Goal: Transaction & Acquisition: Purchase product/service

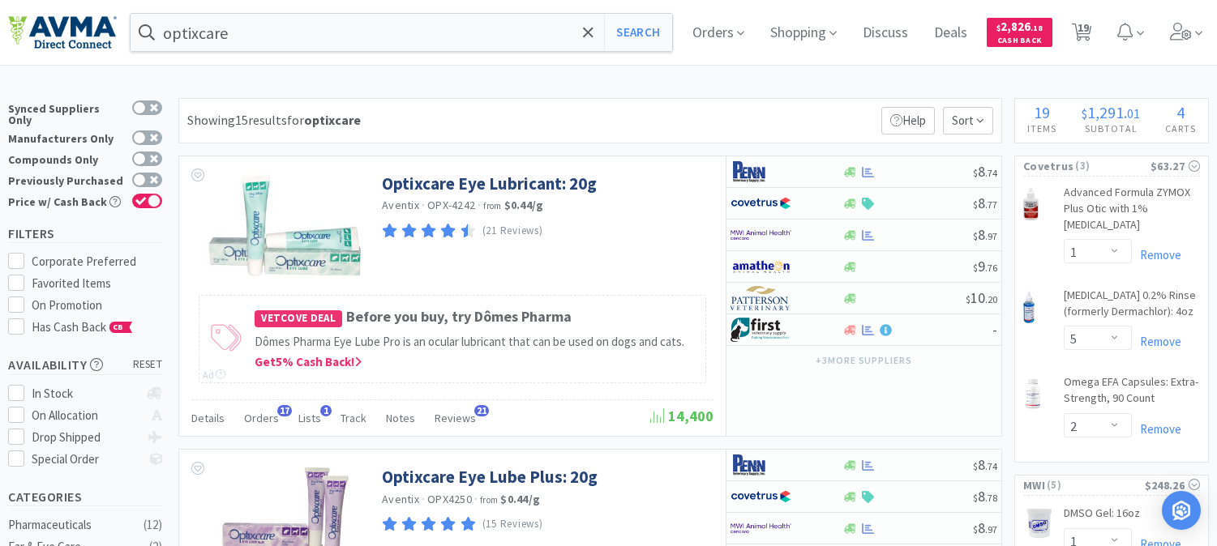
select select "1"
select select "5"
select select "2"
select select "1"
select select "2"
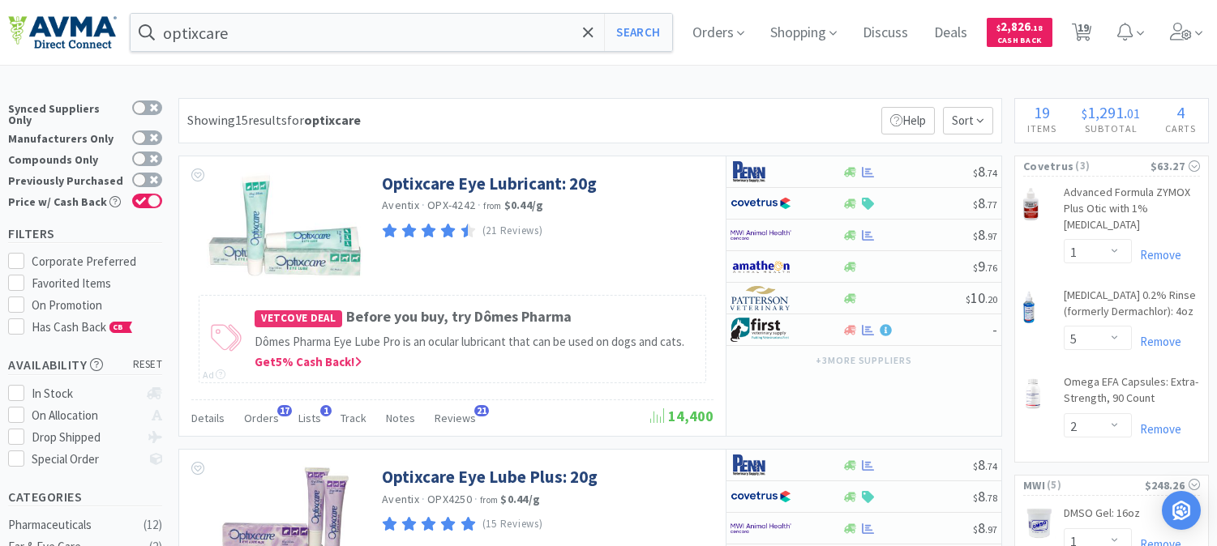
select select "1"
select select "2"
select select "1"
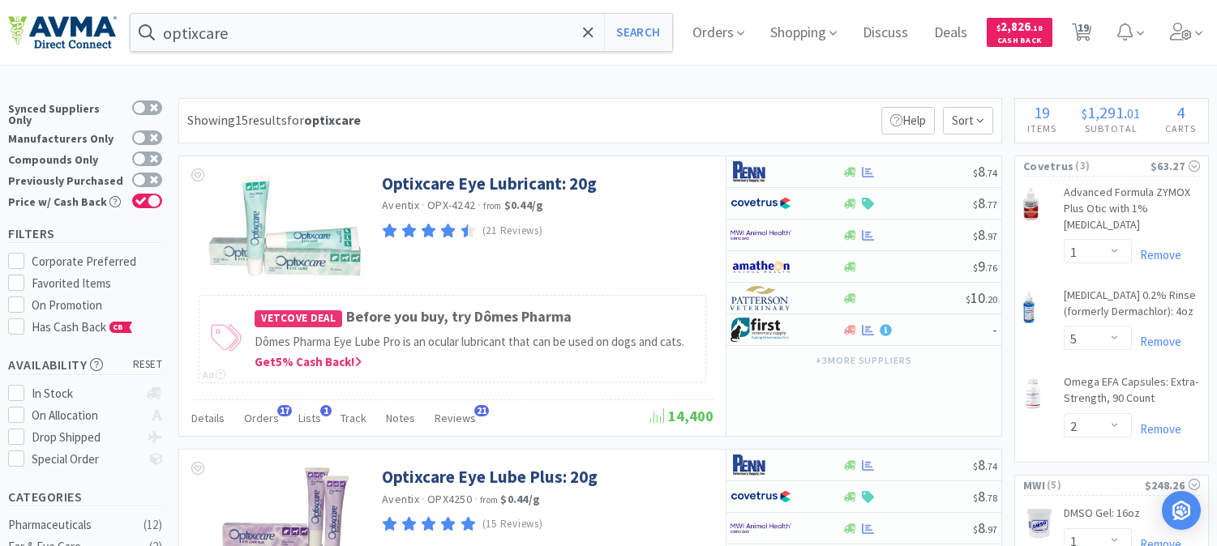
select select "1"
select select "2"
select select "1"
select select "3"
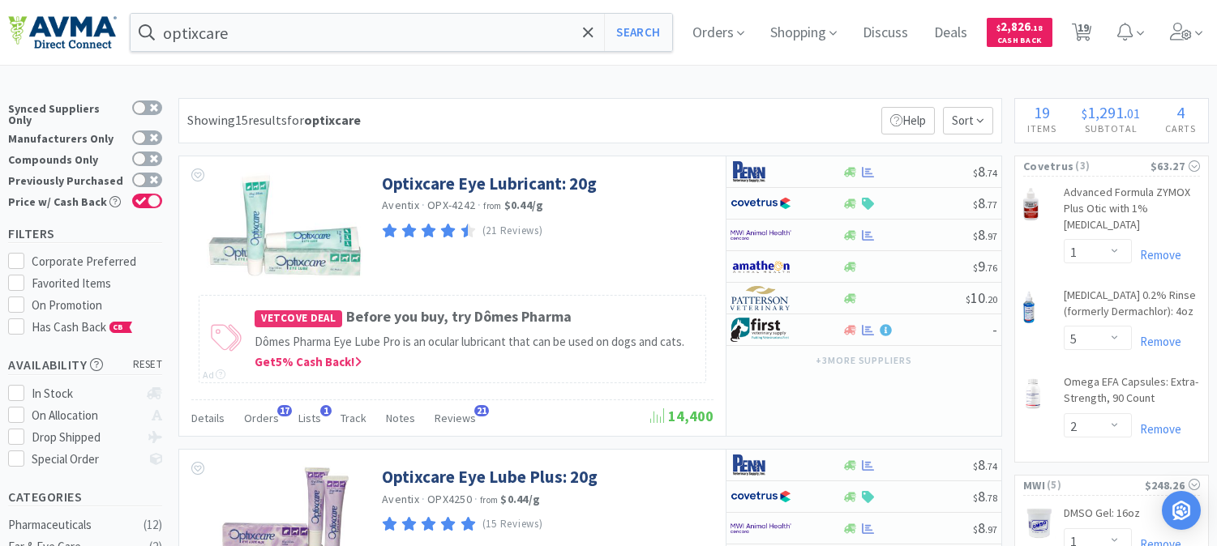
select select "1"
select select "10"
select select "2"
select select "1"
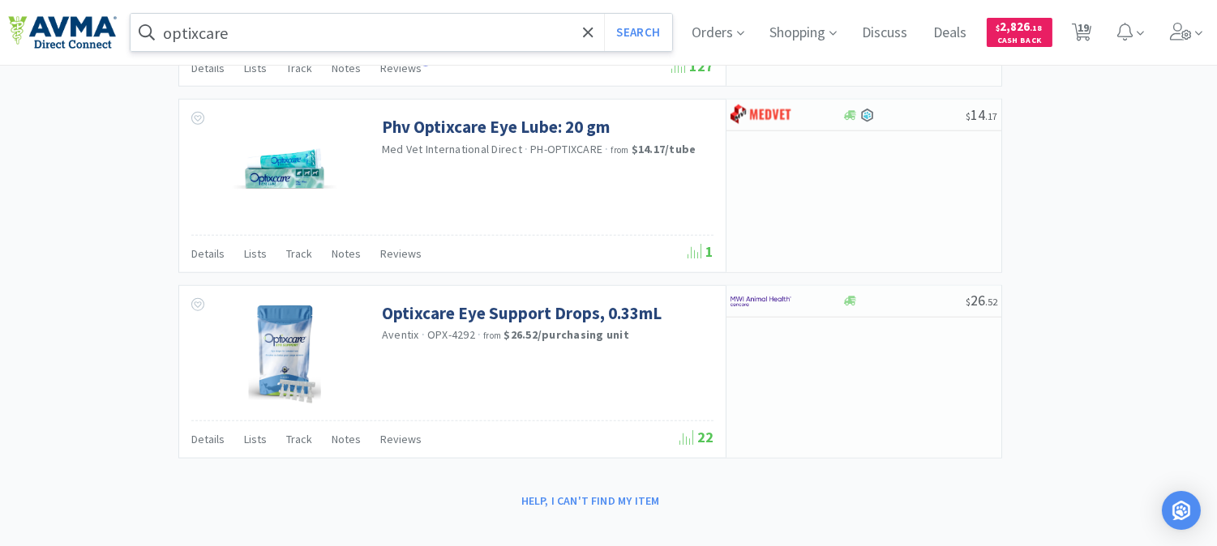
click at [269, 32] on input "optixcare" at bounding box center [402, 32] width 542 height 37
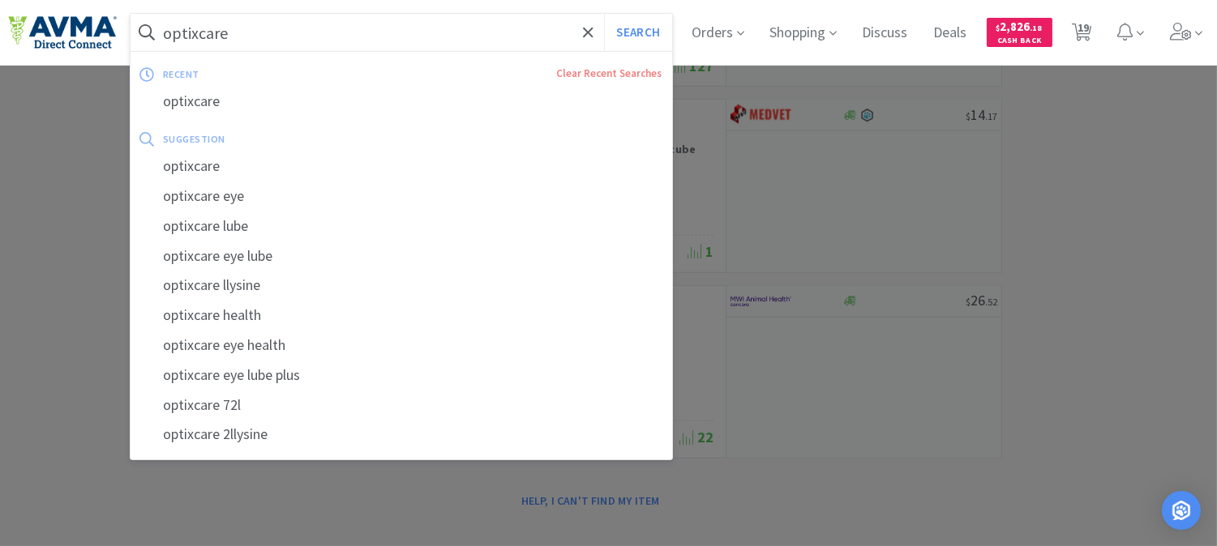
paste input "510059511"
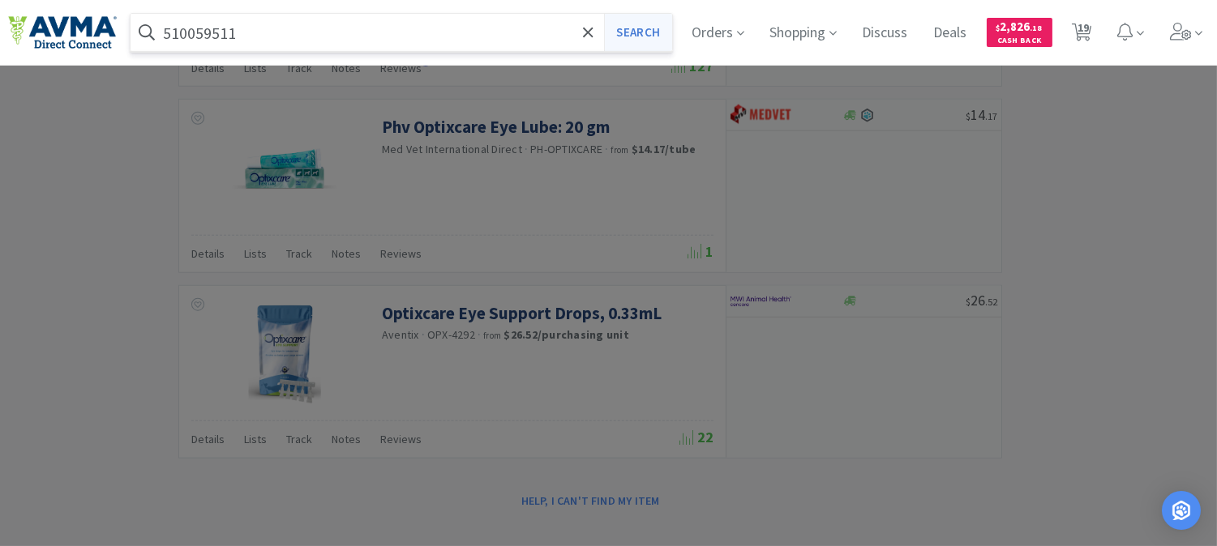
type input "510059511"
click at [649, 28] on button "Search" at bounding box center [637, 32] width 67 height 37
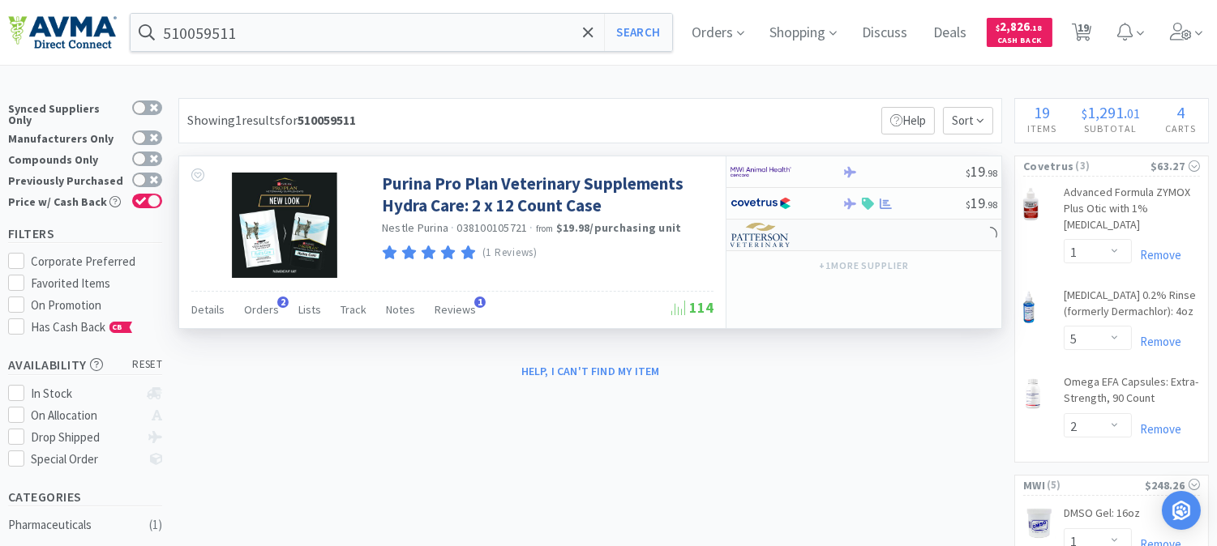
click at [767, 238] on img at bounding box center [761, 235] width 61 height 24
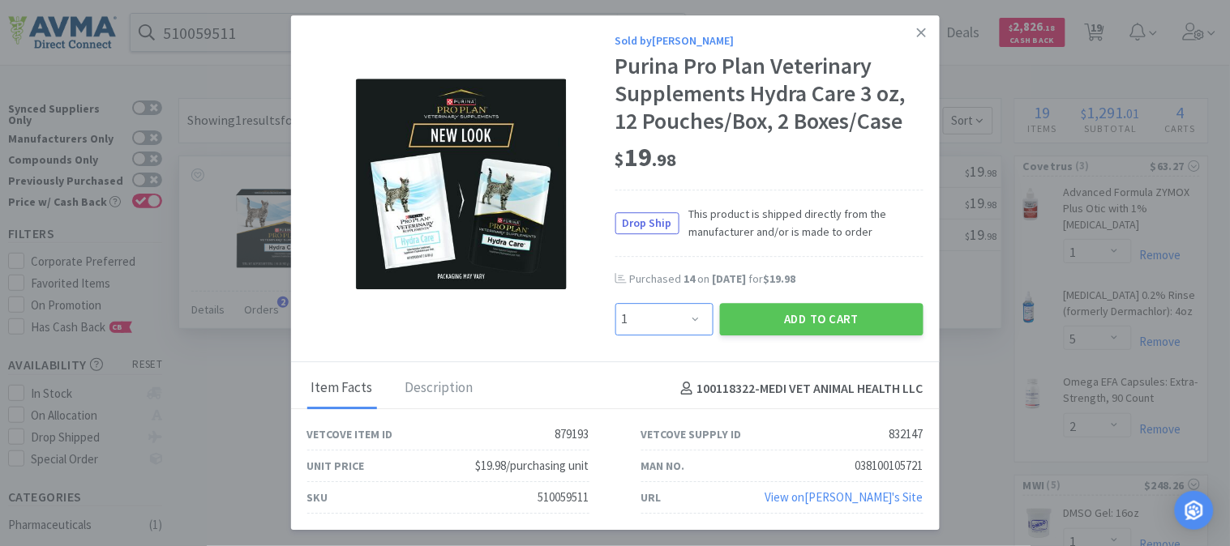
click at [698, 316] on select "Enter Quantity 1 2 3 4 5 6 7 8 9 10 11 12 13 14 15 16 17 18 19 20 Enter Quantity" at bounding box center [664, 319] width 98 height 32
select select "5"
click at [615, 303] on select "Enter Quantity 1 2 3 4 5 6 7 8 9 10 11 12 13 14 15 16 17 18 19 20 Enter Quantity" at bounding box center [664, 319] width 98 height 32
click at [803, 320] on button "Add to Cart" at bounding box center [822, 319] width 204 height 32
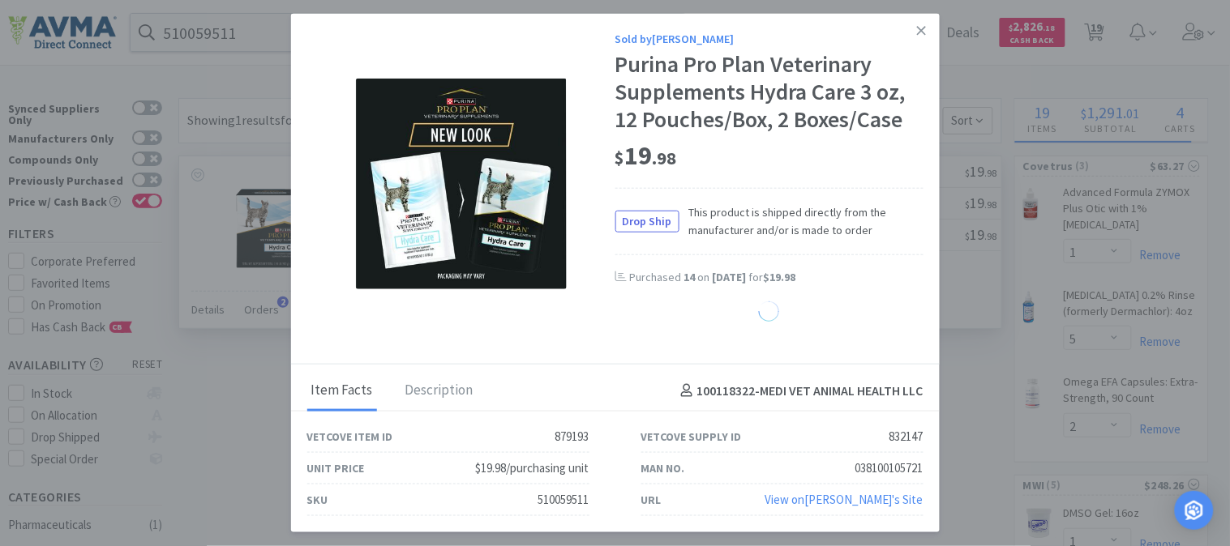
select select "5"
select select "3"
select select "1"
select select "10"
select select "2"
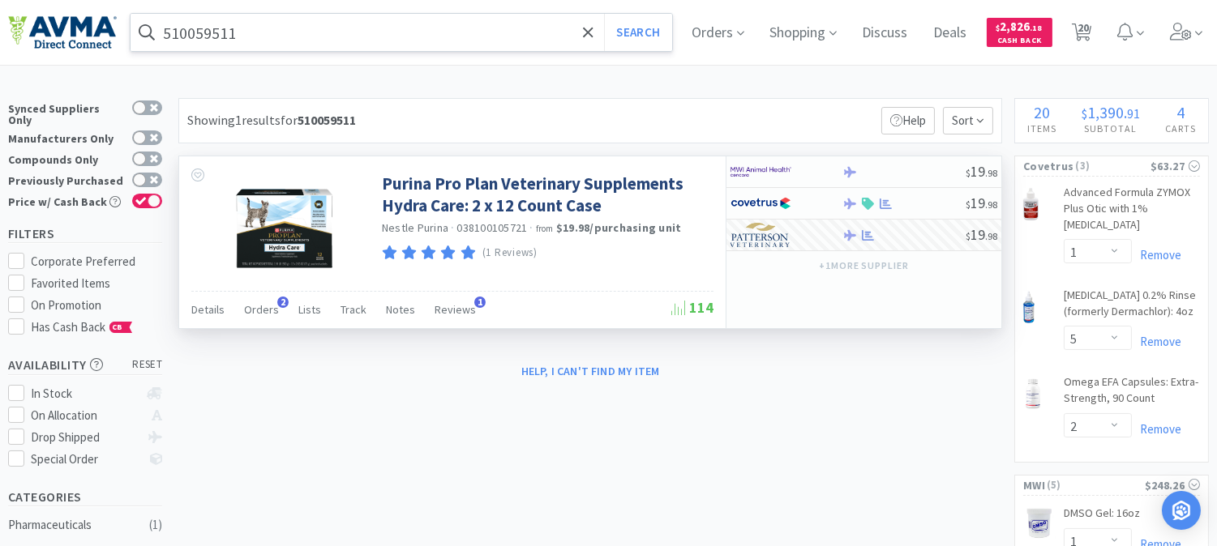
click at [345, 33] on input "510059511" at bounding box center [402, 32] width 542 height 37
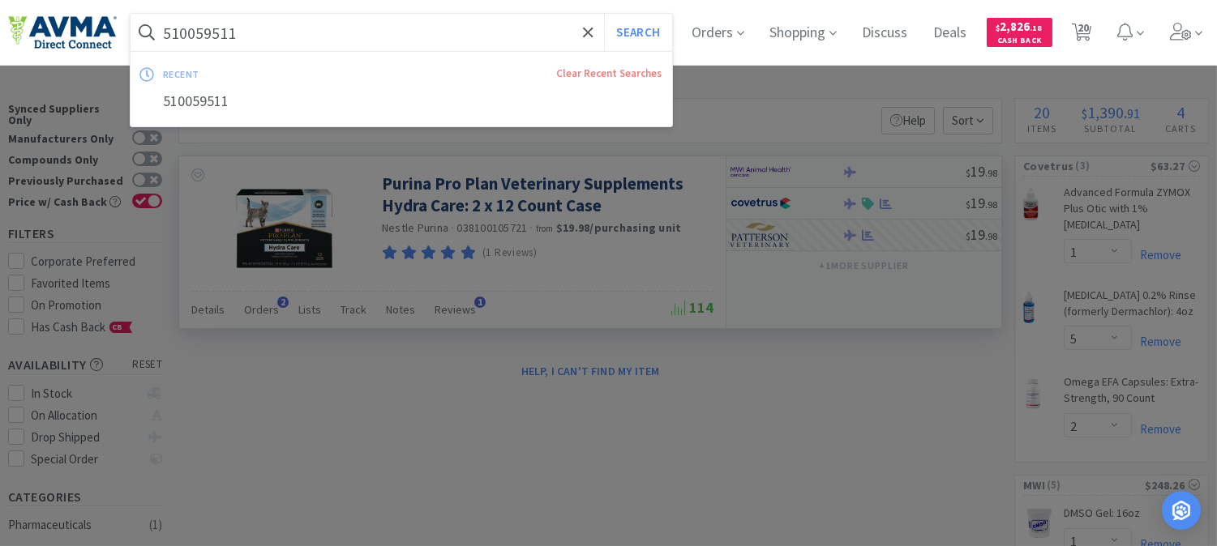
paste input "078937804"
type input "078937804"
click at [651, 31] on button "Search" at bounding box center [637, 32] width 67 height 37
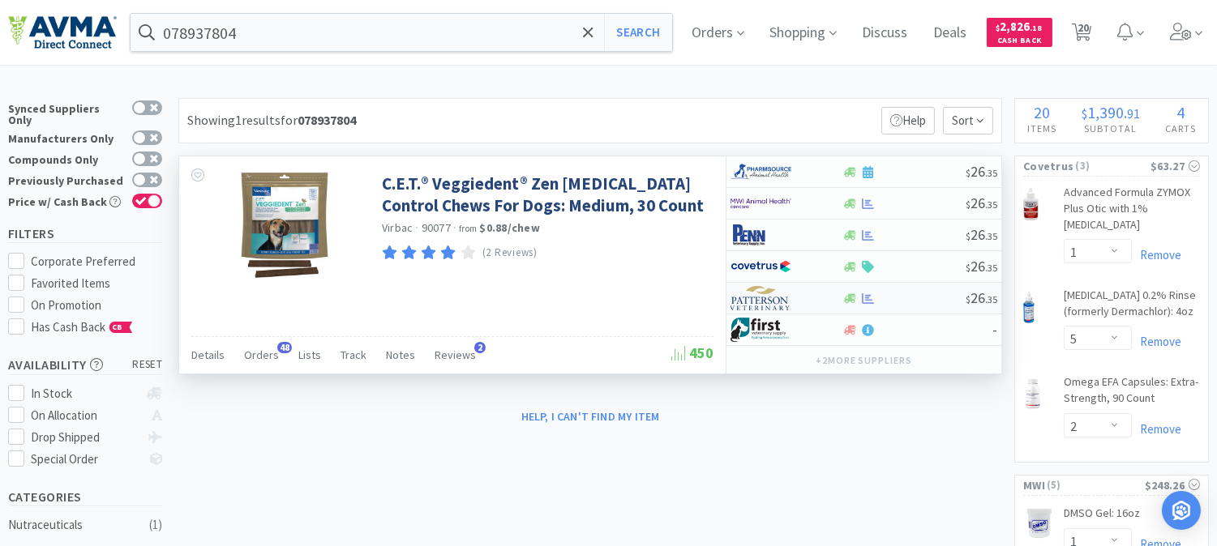
click at [754, 294] on img at bounding box center [761, 298] width 61 height 24
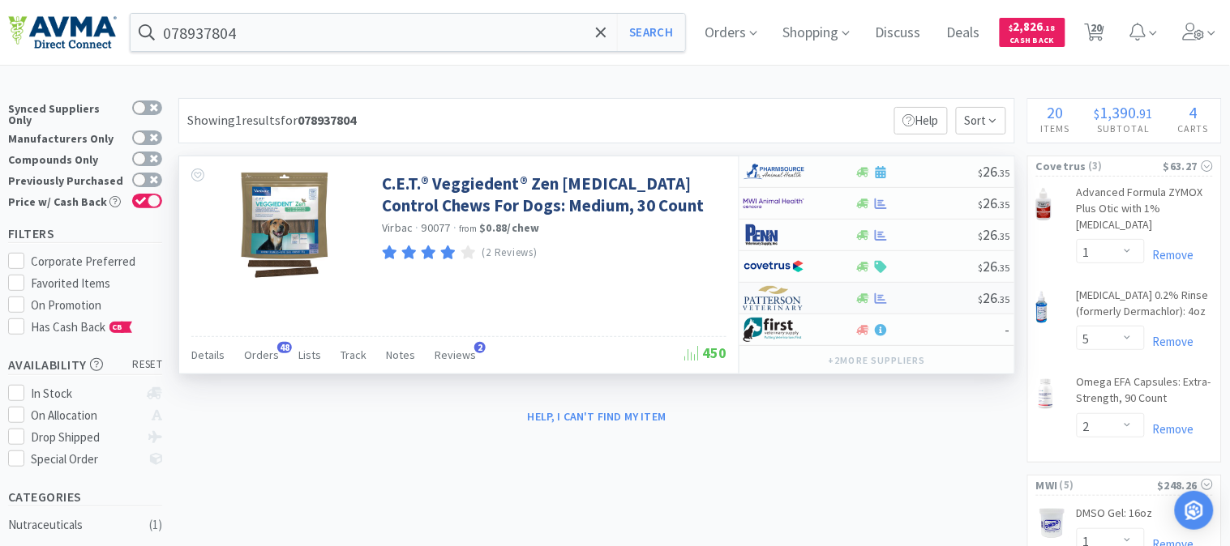
select select "1"
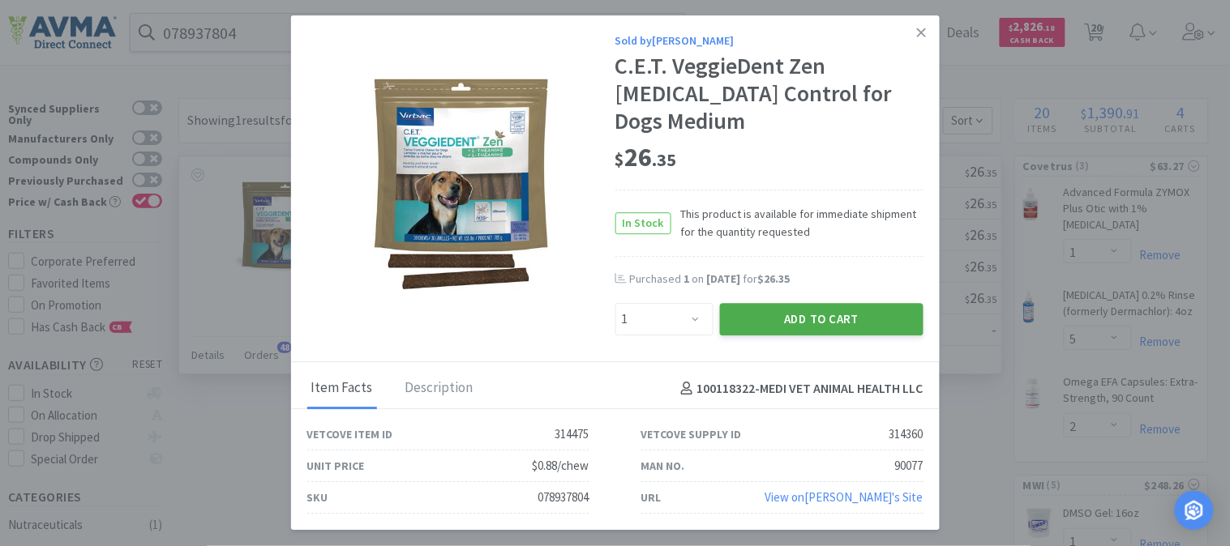
click at [821, 303] on button "Add to Cart" at bounding box center [822, 319] width 204 height 32
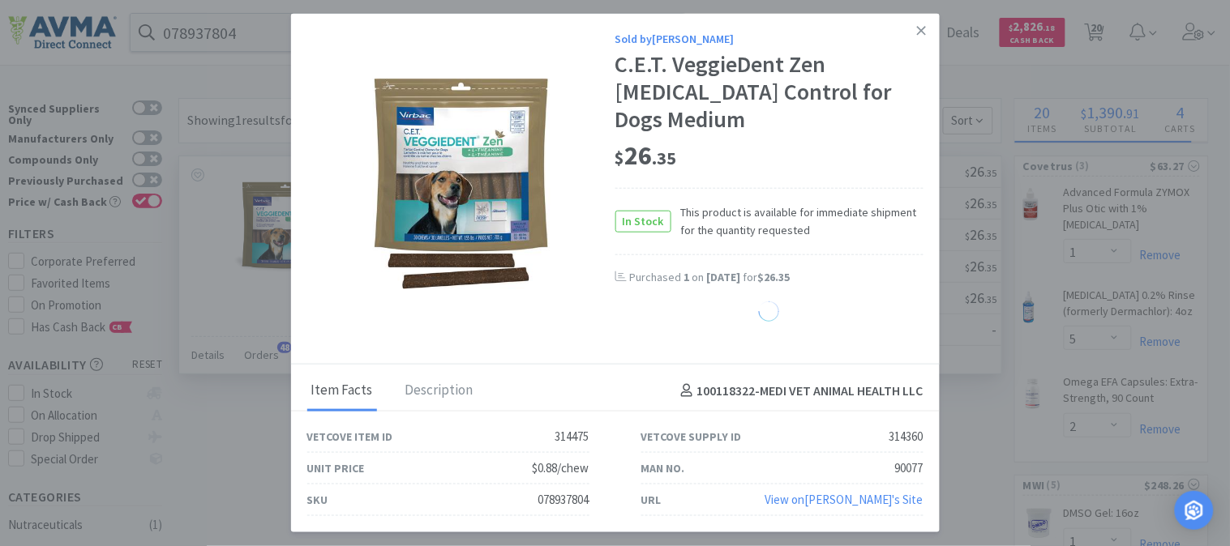
select select "1"
select select "2"
select select "1"
select select "2"
select select "1"
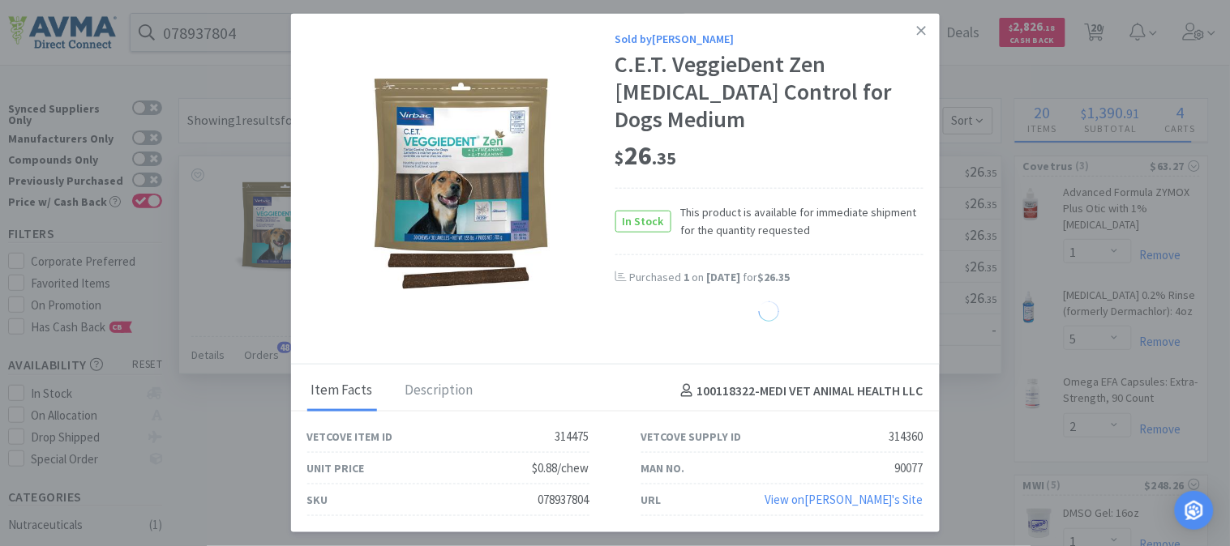
select select "5"
select select "3"
select select "1"
select select "10"
select select "2"
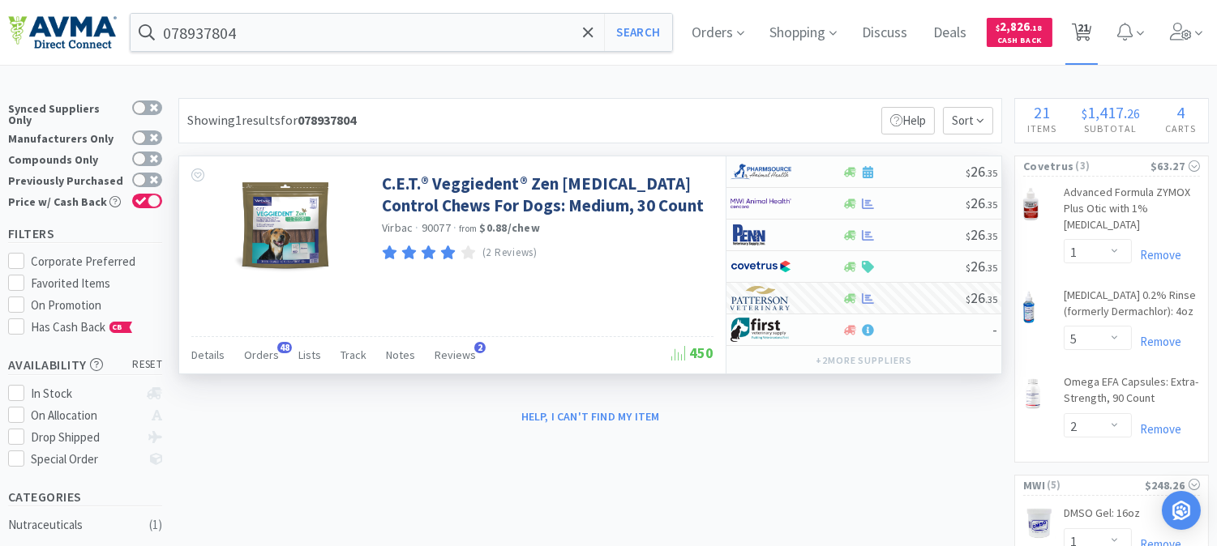
click at [1089, 33] on span "21" at bounding box center [1083, 27] width 11 height 65
select select "1"
select select "5"
select select "2"
select select "1"
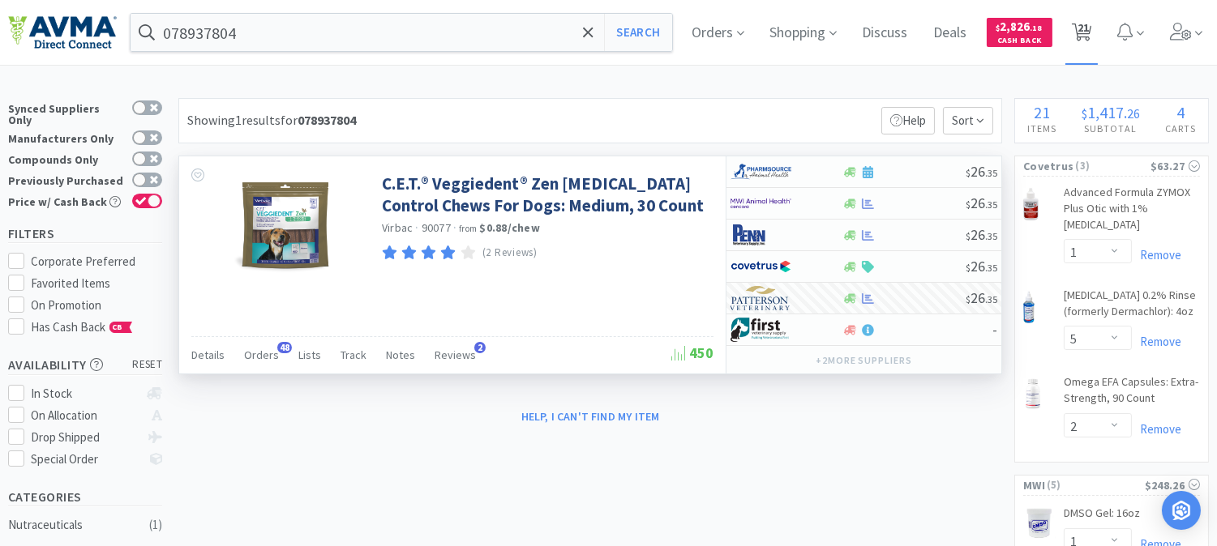
select select "2"
select select "1"
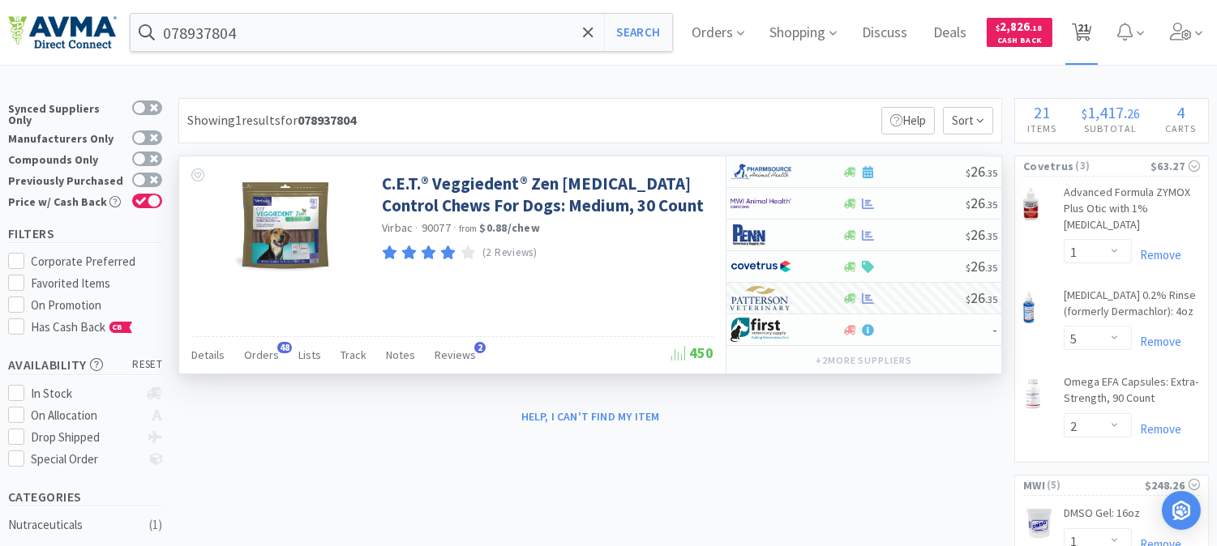
select select "2"
select select "1"
select select "2"
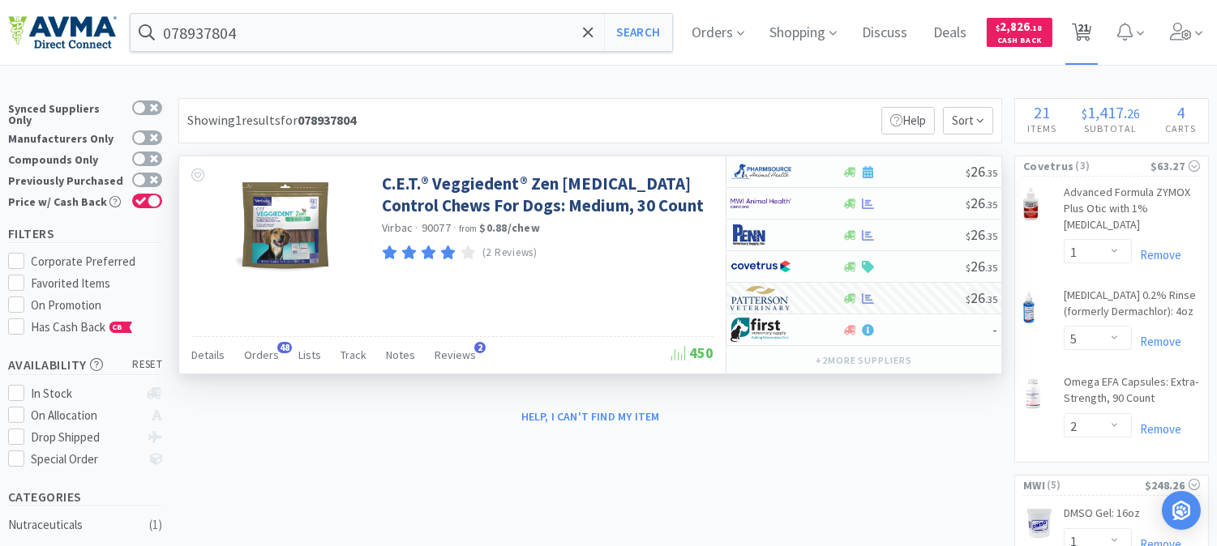
select select "1"
select select "5"
select select "3"
select select "1"
select select "10"
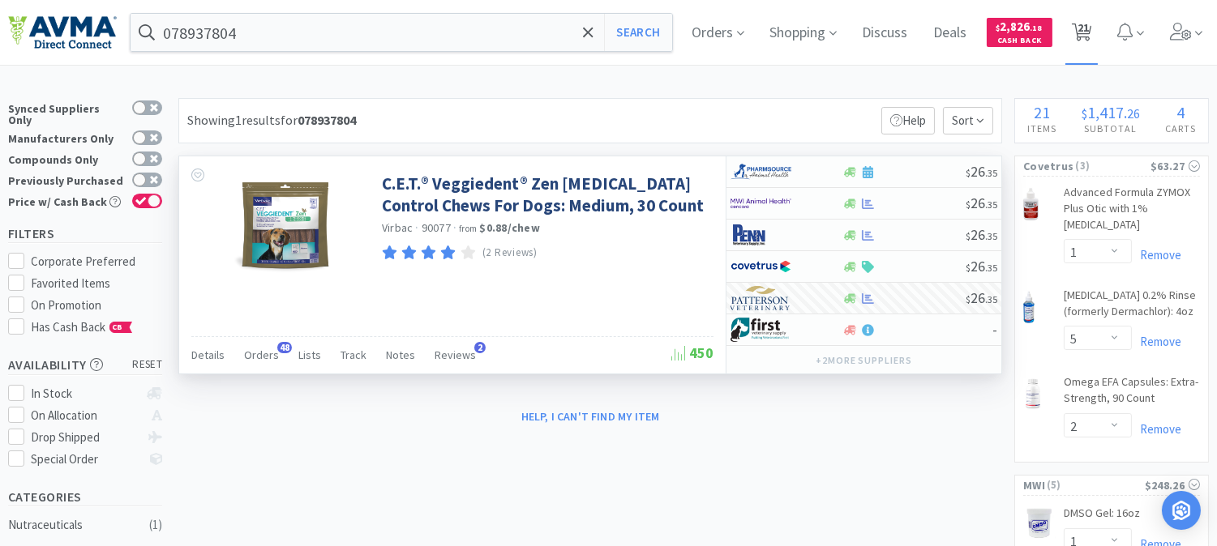
select select "2"
select select "1"
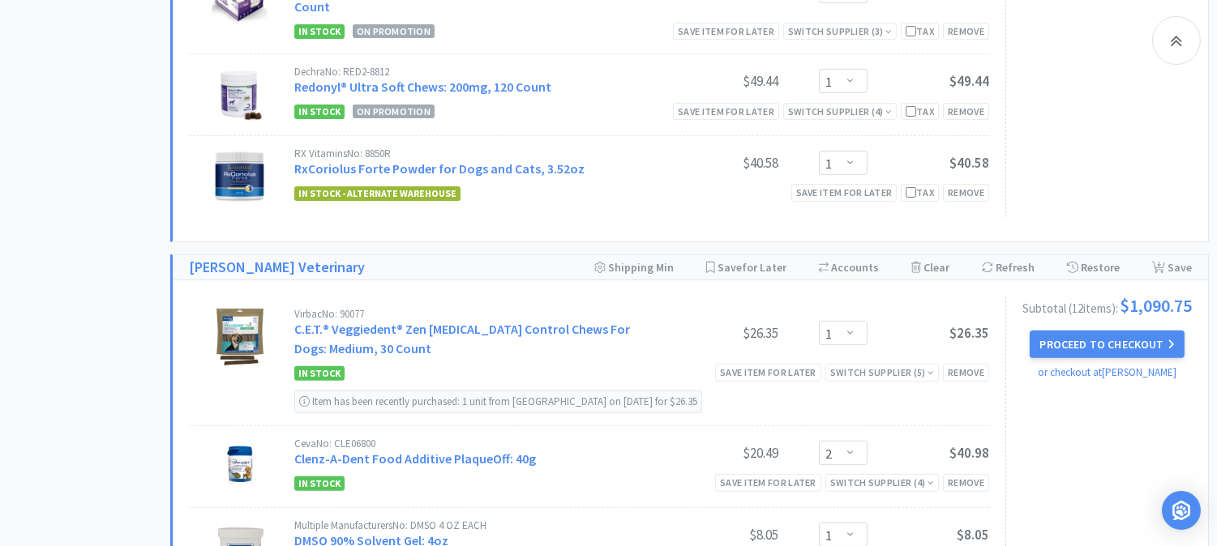
scroll to position [1171, 0]
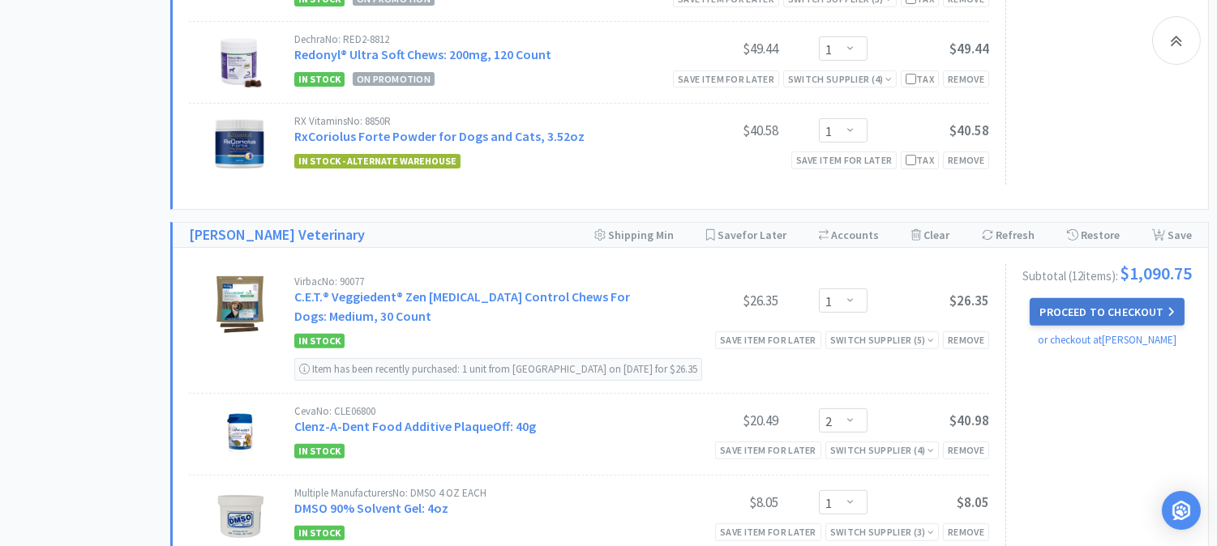
click at [1103, 306] on button "Proceed to Checkout" at bounding box center [1107, 312] width 154 height 28
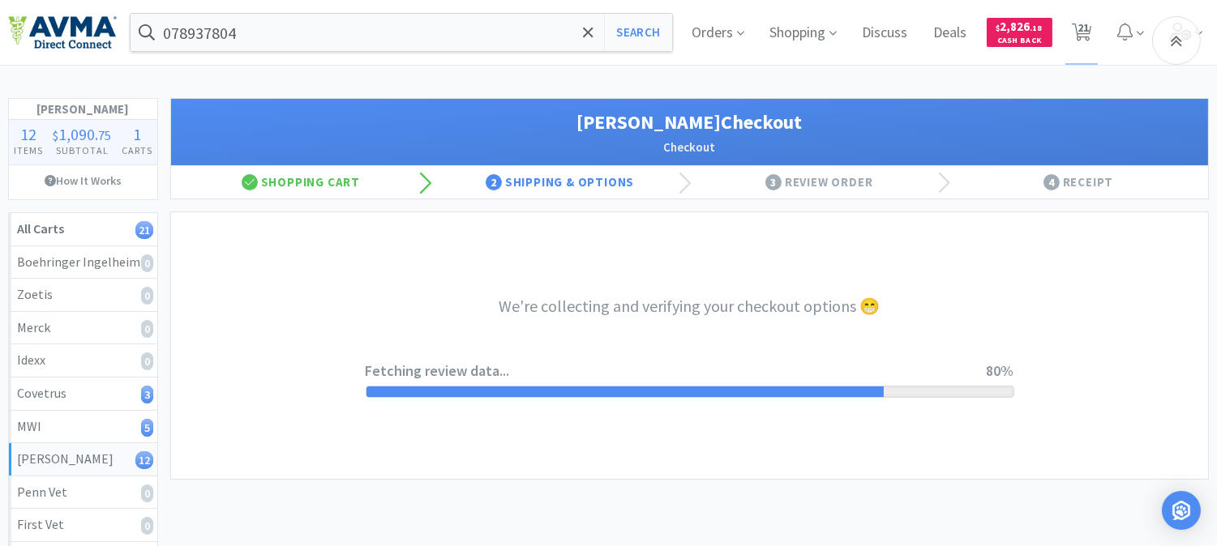
select select "1"
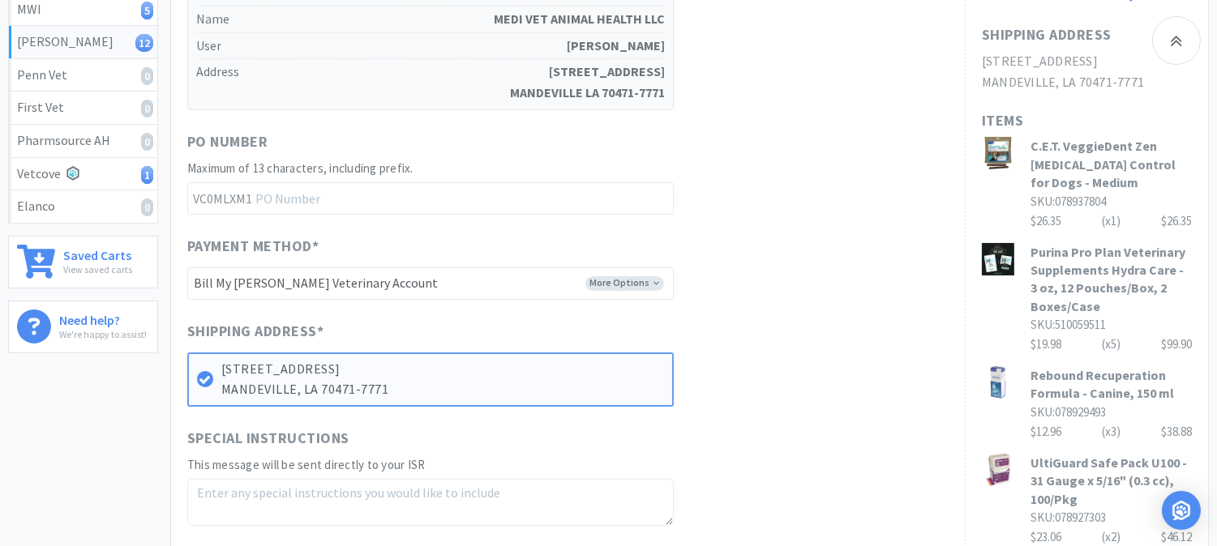
scroll to position [450, 0]
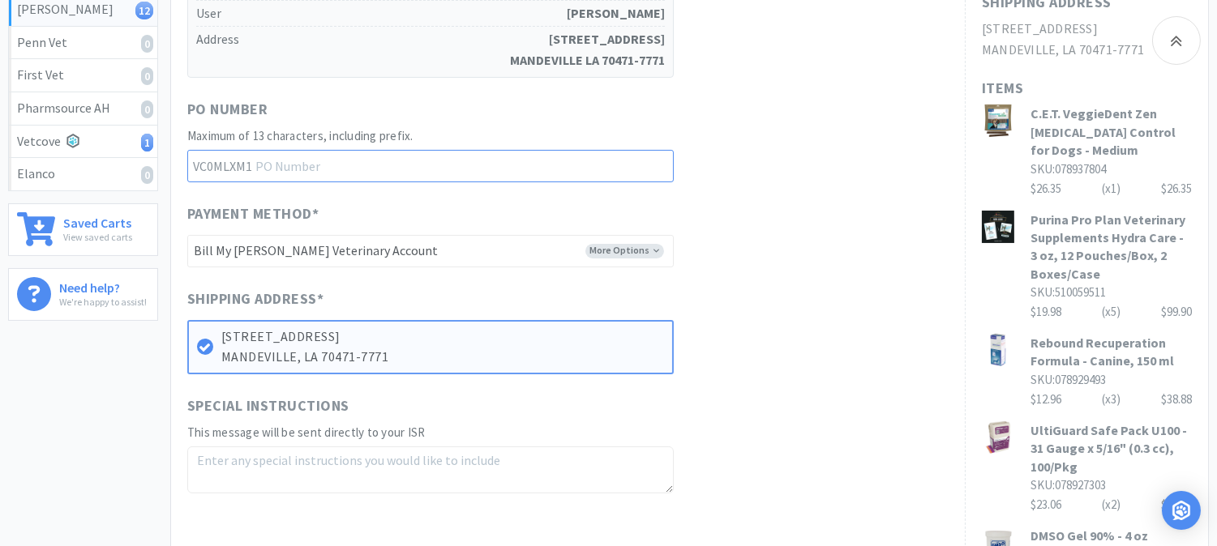
click at [374, 150] on input "text" at bounding box center [430, 166] width 486 height 32
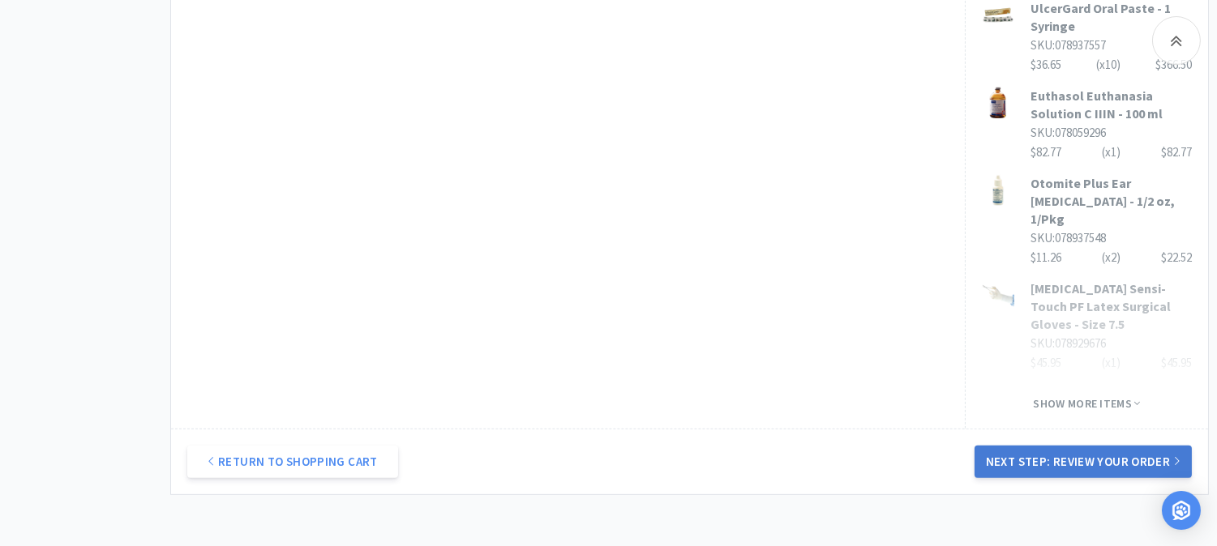
type input "52417"
click at [1073, 446] on button "Next Step: Review Your Order" at bounding box center [1083, 462] width 217 height 32
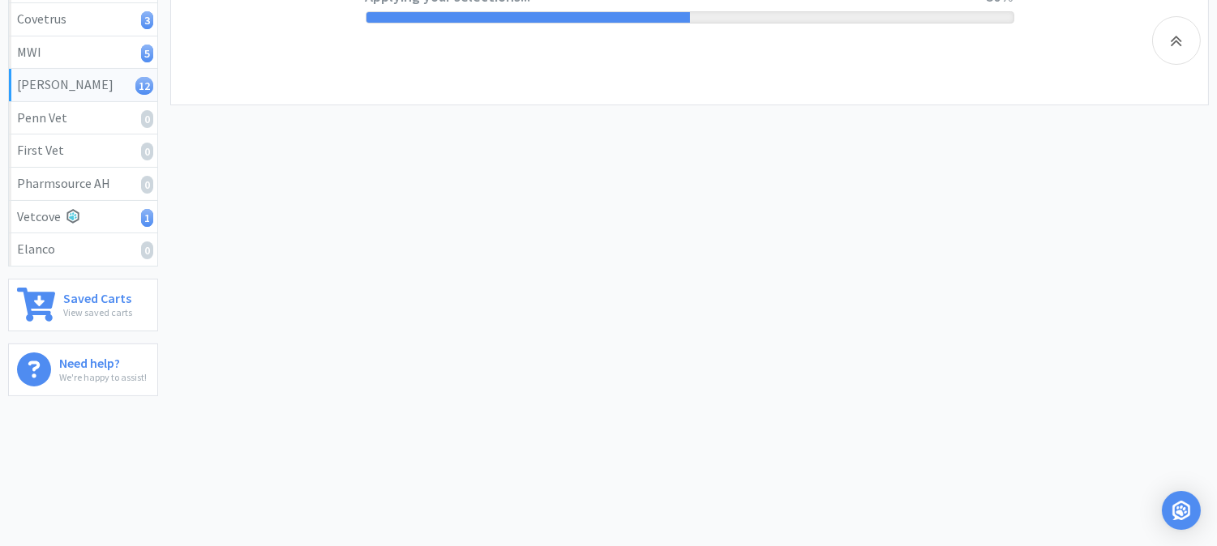
scroll to position [0, 0]
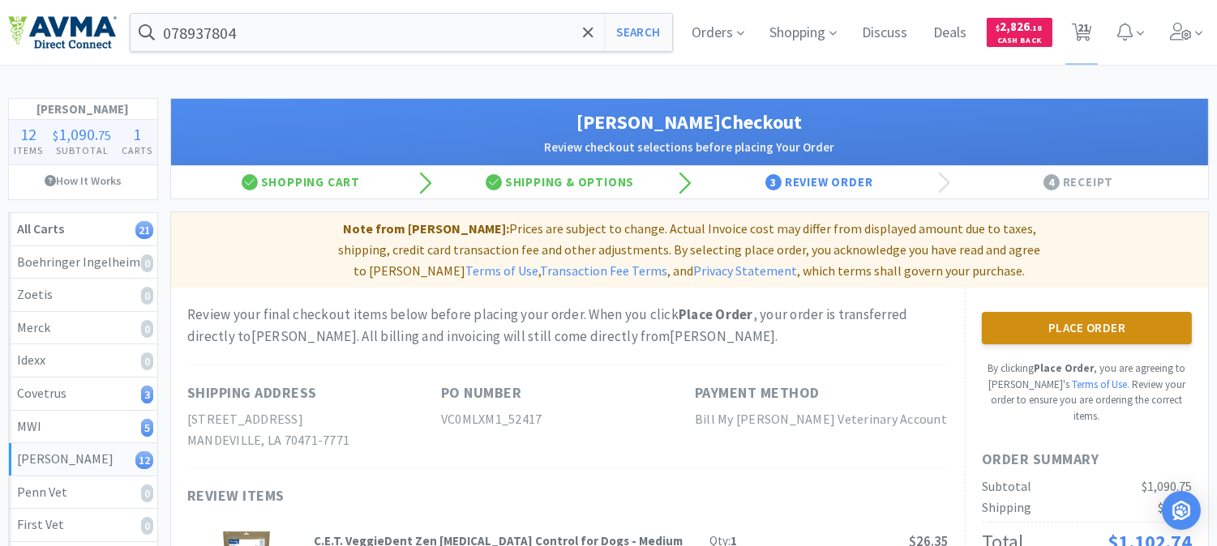
click at [1024, 312] on button "Place Order" at bounding box center [1087, 328] width 210 height 32
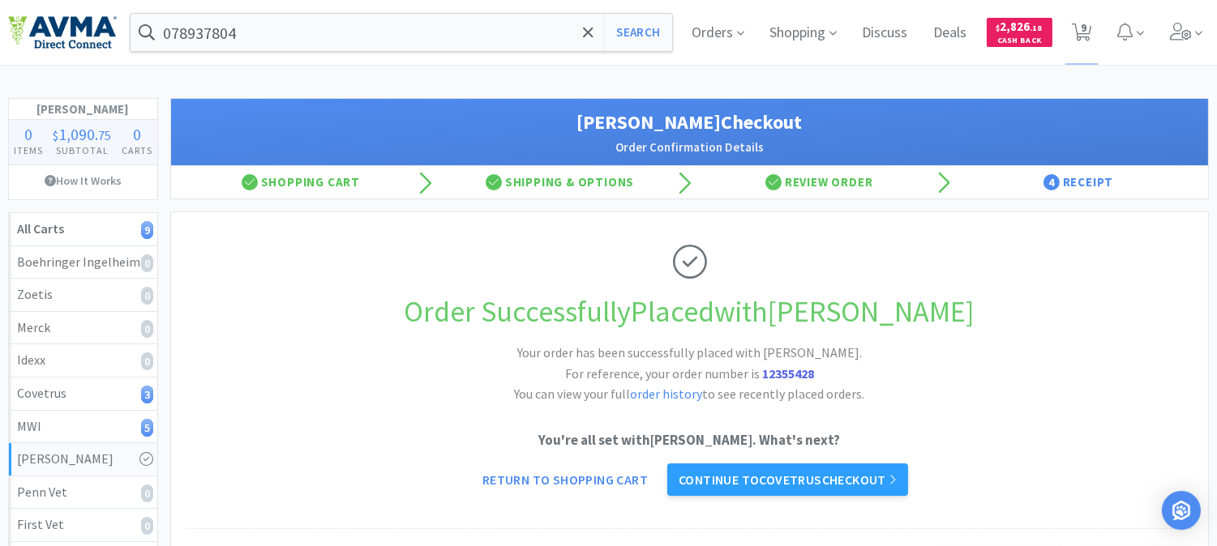
click at [803, 371] on strong "12355428" at bounding box center [788, 374] width 52 height 16
copy strong "12355428"
